Goal: Task Accomplishment & Management: Complete application form

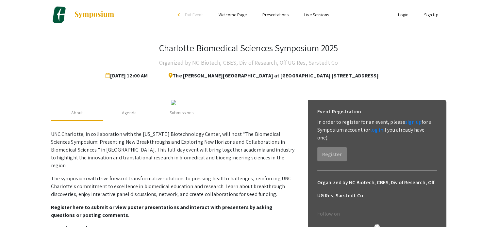
scroll to position [50, 0]
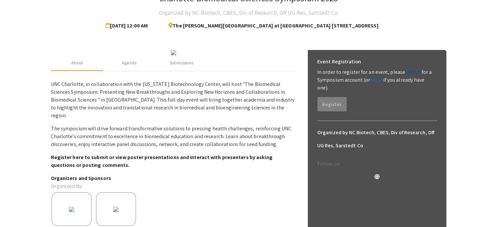
click at [407, 69] on link "sign up" at bounding box center [413, 72] width 16 height 7
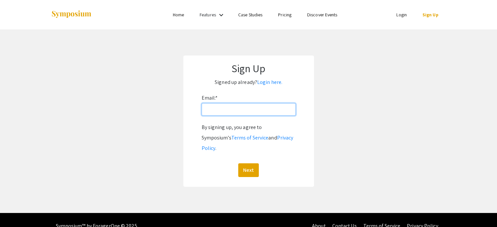
click at [237, 111] on input "Email: *" at bounding box center [249, 109] width 94 height 12
type input "[EMAIL_ADDRESS][DOMAIN_NAME]"
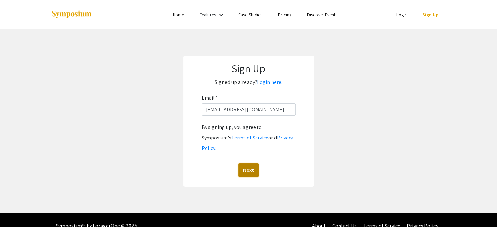
click at [251, 163] on button "Next" at bounding box center [248, 170] width 21 height 14
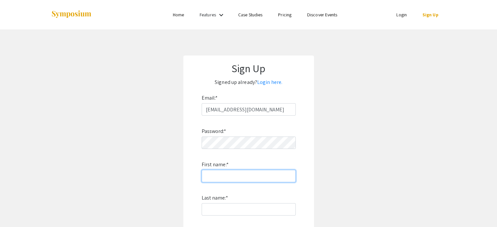
click at [229, 177] on input "First name: *" at bounding box center [249, 176] width 94 height 12
type input "Tarek"
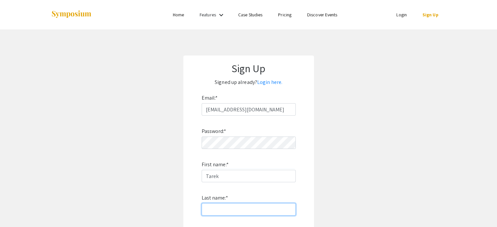
click at [225, 215] on input "Last name: *" at bounding box center [249, 209] width 94 height 12
type input "Zaho"
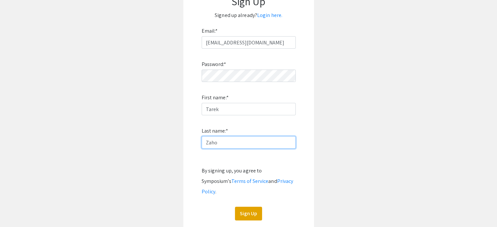
scroll to position [79, 0]
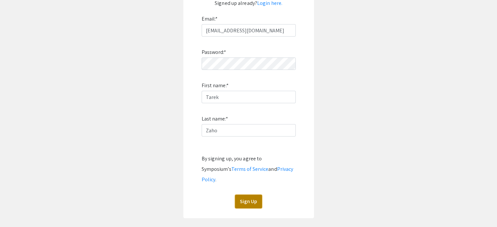
click at [248, 195] on button "Sign Up" at bounding box center [248, 202] width 27 height 14
click at [249, 196] on button "Sign Up" at bounding box center [248, 202] width 27 height 14
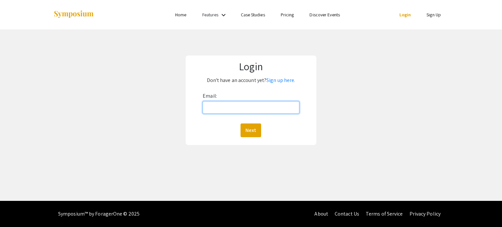
click at [262, 111] on input "Email:" at bounding box center [251, 107] width 96 height 12
type input "[EMAIL_ADDRESS][DOMAIN_NAME]"
click at [251, 127] on button "Next" at bounding box center [251, 131] width 21 height 14
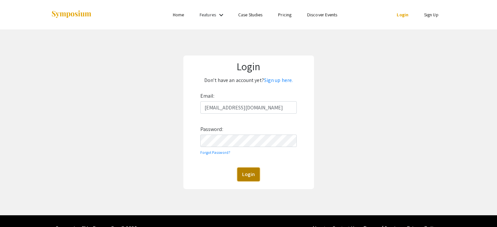
click at [249, 171] on button "Login" at bounding box center [248, 175] width 23 height 14
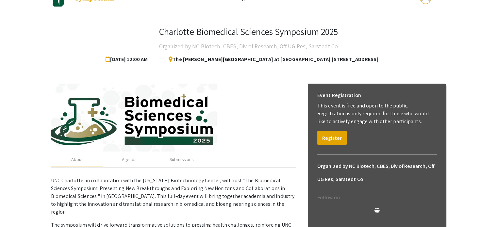
scroll to position [18, 0]
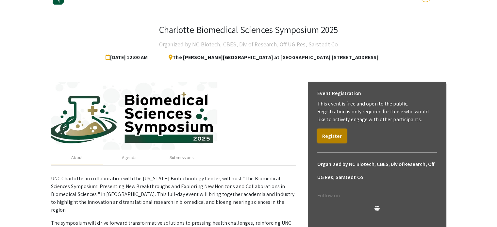
click at [328, 132] on button "Register" at bounding box center [331, 136] width 29 height 14
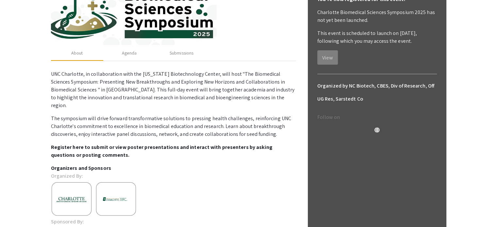
scroll to position [116, 0]
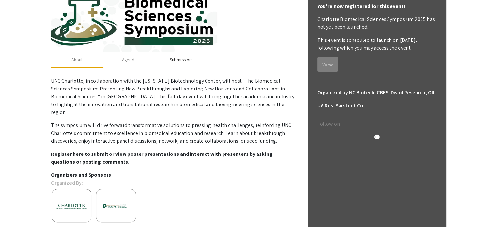
click at [176, 60] on div "Submissions" at bounding box center [182, 60] width 24 height 7
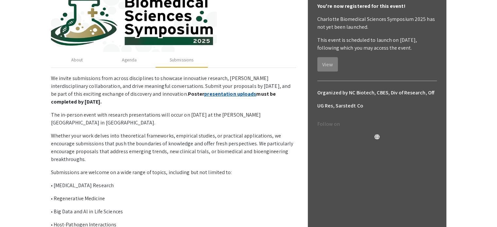
click at [208, 93] on link "presentation uploads" at bounding box center [230, 94] width 52 height 7
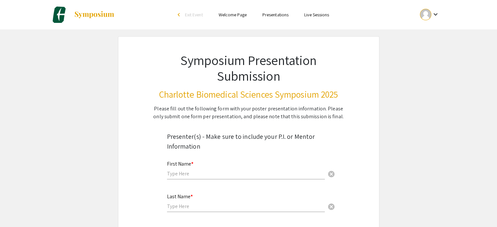
click at [193, 175] on input "text" at bounding box center [246, 173] width 158 height 7
type input "Tarek"
type input "tarekzaho2026@gmail.com"
click at [214, 207] on input "text" at bounding box center [246, 206] width 158 height 7
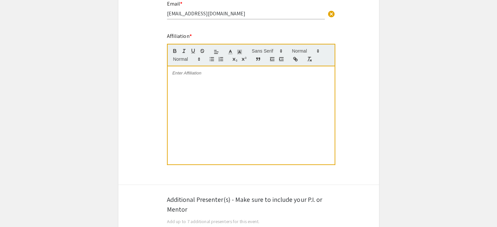
scroll to position [229, 0]
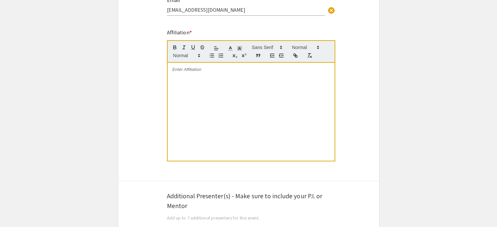
type input "Zaho"
click at [233, 29] on div "Affiliation *" at bounding box center [251, 99] width 168 height 141
click at [182, 74] on div at bounding box center [251, 112] width 167 height 98
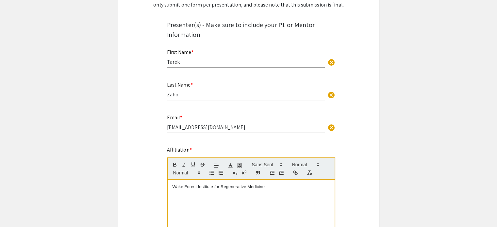
scroll to position [0, 0]
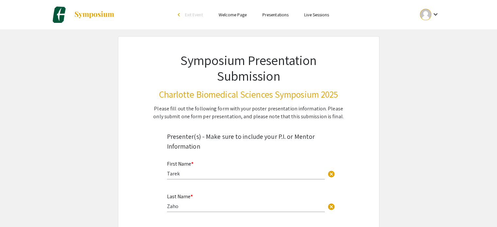
click at [276, 14] on link "Presentations" at bounding box center [276, 15] width 26 height 6
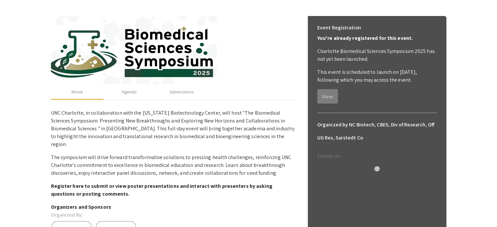
scroll to position [82, 0]
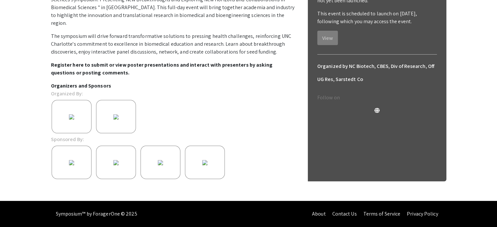
scroll to position [202, 0]
drag, startPoint x: 247, startPoint y: 196, endPoint x: 274, endPoint y: 196, distance: 27.5
click at [274, 196] on div "UNC Charlotte, in collaboration with the North Carolina Biotechnology Center, w…" at bounding box center [173, 93] width 245 height 216
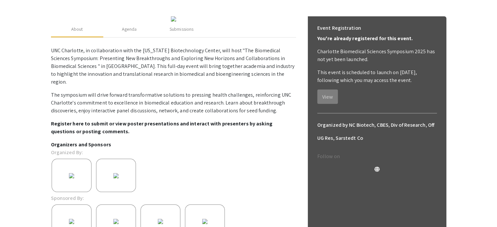
scroll to position [83, 0]
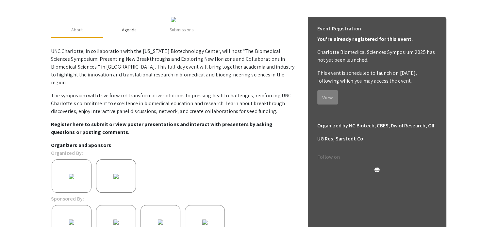
click at [135, 33] on div "Agenda" at bounding box center [129, 29] width 15 height 7
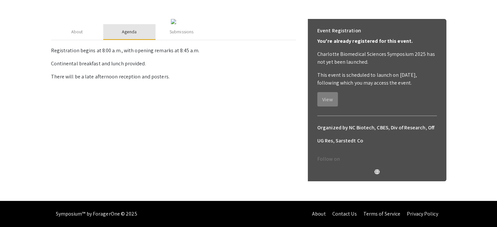
scroll to position [80, 0]
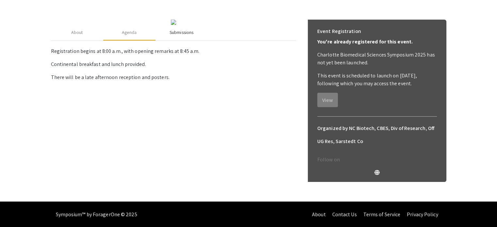
click at [184, 36] on div "Submissions" at bounding box center [182, 32] width 24 height 7
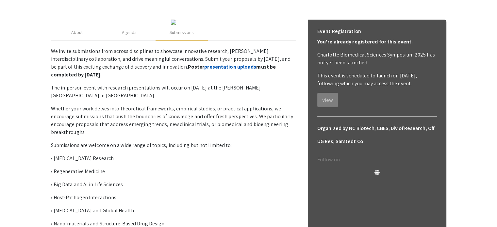
click at [204, 70] on link "presentation uploads" at bounding box center [230, 66] width 52 height 7
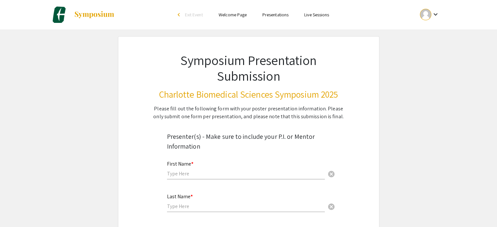
click at [280, 18] on link "Presentations" at bounding box center [276, 15] width 26 height 6
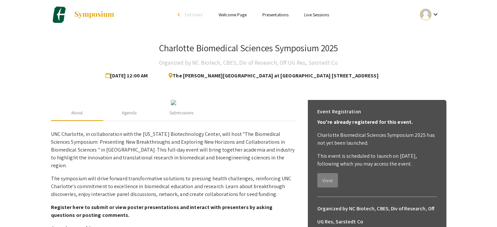
click at [230, 15] on link "Welcome Page" at bounding box center [233, 15] width 28 height 6
click at [285, 18] on link "Presentations" at bounding box center [276, 15] width 26 height 6
click at [313, 14] on link "Live Sessions" at bounding box center [316, 15] width 25 height 6
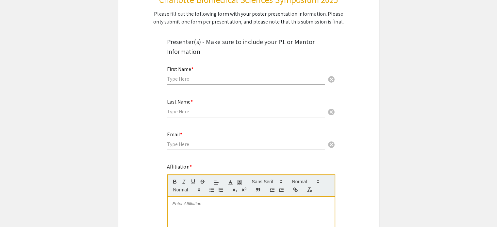
scroll to position [97, 0]
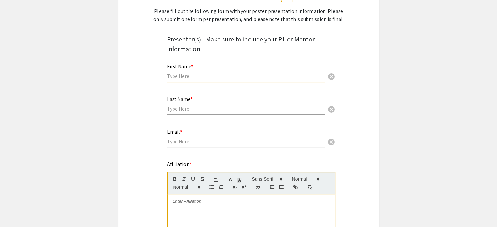
click at [266, 76] on input "text" at bounding box center [246, 76] width 158 height 7
type input "Tarek"
type input "[EMAIL_ADDRESS][DOMAIN_NAME]"
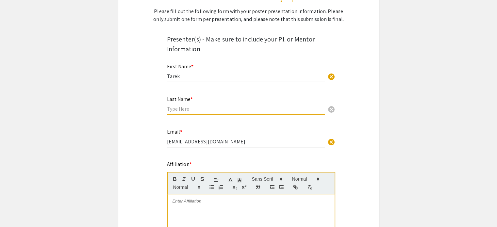
click at [225, 110] on input "text" at bounding box center [246, 109] width 158 height 7
type input "Zaho"
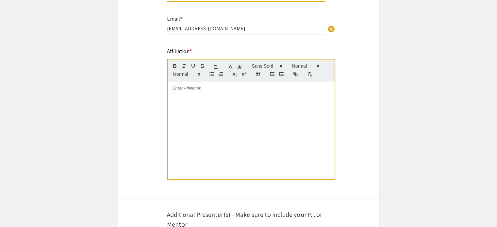
scroll to position [222, 0]
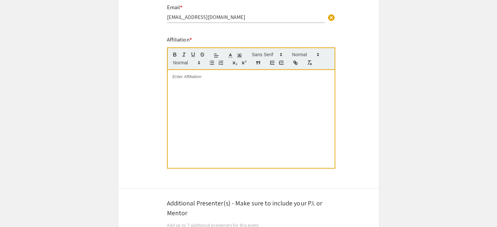
click at [283, 83] on div at bounding box center [251, 119] width 167 height 98
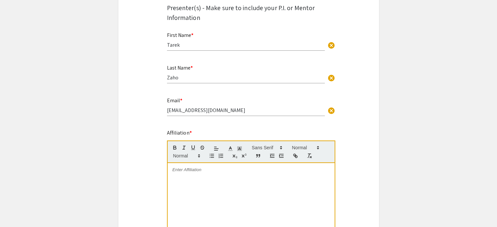
scroll to position [124, 0]
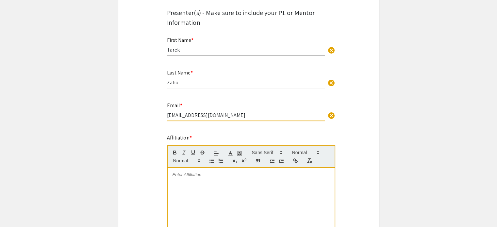
click at [179, 115] on input "[EMAIL_ADDRESS][DOMAIN_NAME]" at bounding box center [246, 115] width 158 height 7
type input "[EMAIL_ADDRESS][DOMAIN_NAME]"
click at [281, 199] on div at bounding box center [251, 217] width 167 height 98
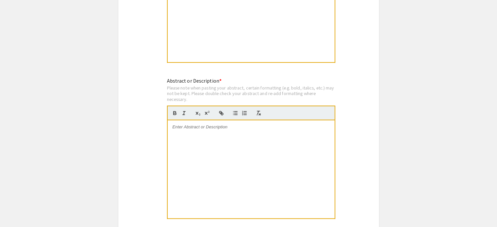
scroll to position [579, 0]
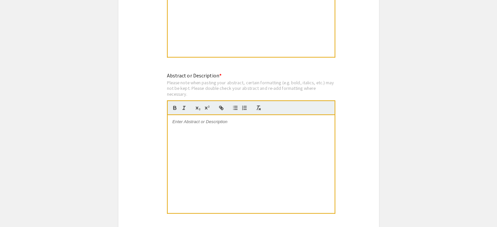
click at [315, 143] on div at bounding box center [251, 164] width 167 height 98
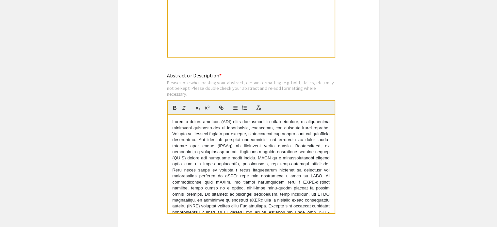
scroll to position [62, 0]
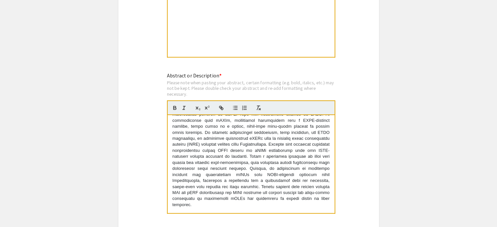
click at [229, 37] on div at bounding box center [251, 8] width 167 height 98
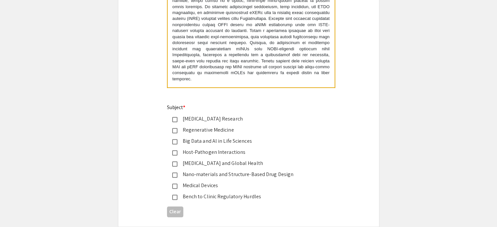
scroll to position [713, 0]
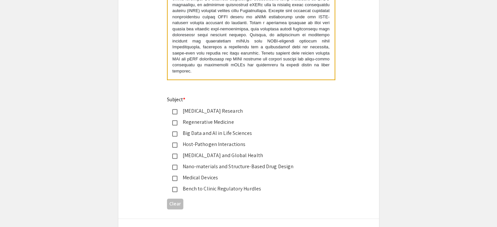
click at [176, 121] on mat-pseudo-checkbox at bounding box center [174, 122] width 5 height 5
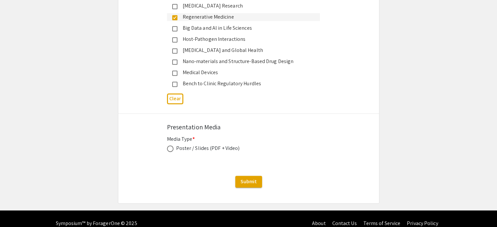
scroll to position [826, 0]
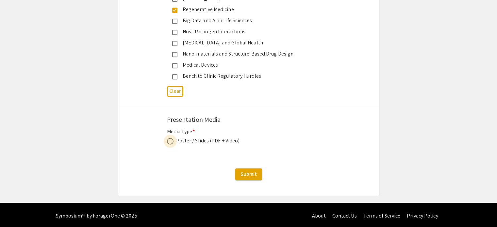
click at [168, 142] on span at bounding box center [170, 141] width 7 height 7
click at [168, 142] on input "radio" at bounding box center [170, 141] width 7 height 7
radio input "true"
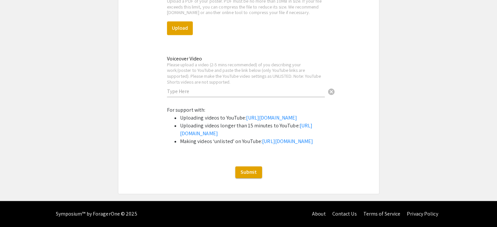
scroll to position [997, 0]
click at [180, 21] on button "Upload" at bounding box center [180, 28] width 26 height 14
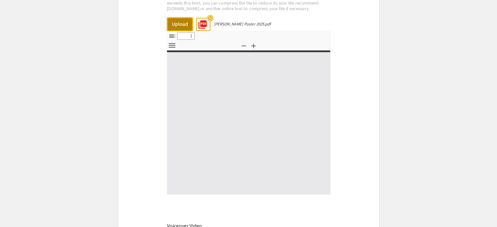
select select "custom"
type input "0"
select select "custom"
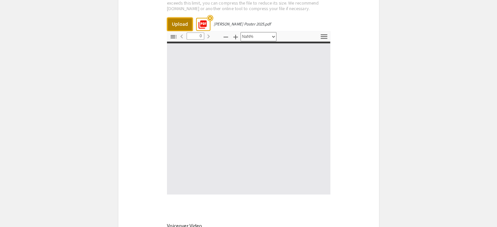
type input "1"
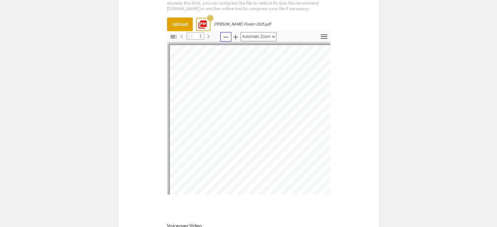
click at [223, 34] on icon "button" at bounding box center [226, 37] width 8 height 8
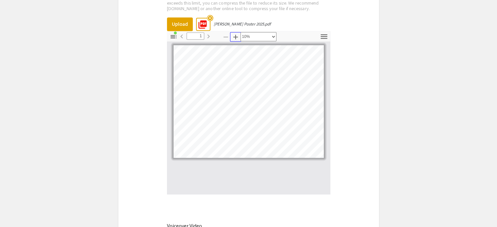
click at [236, 35] on icon "button" at bounding box center [235, 37] width 5 height 5
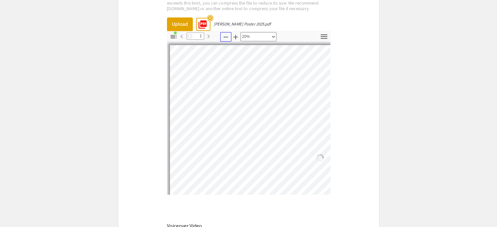
click at [226, 35] on icon "button" at bounding box center [226, 37] width 8 height 8
select select "custom"
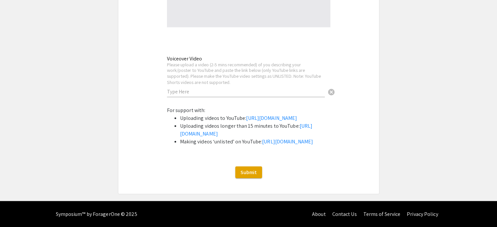
scroll to position [1201, 0]
click at [253, 174] on span "Submit" at bounding box center [249, 172] width 16 height 7
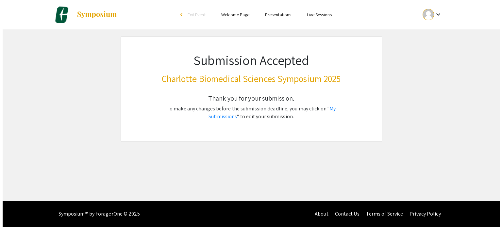
scroll to position [0, 0]
